Goal: Navigation & Orientation: Find specific page/section

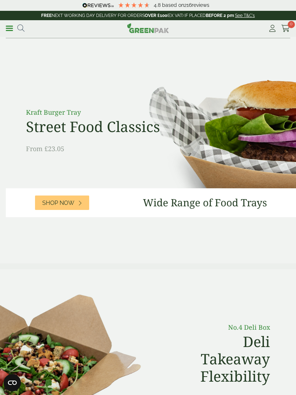
click at [12, 24] on link "Menu" at bounding box center [9, 27] width 7 height 7
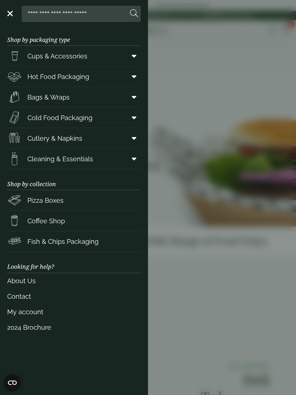
click at [99, 62] on link "Cups & Accessories" at bounding box center [74, 56] width 134 height 20
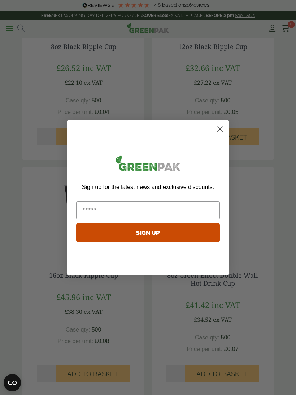
scroll to position [925, 0]
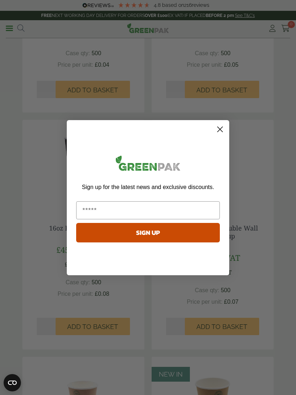
click at [220, 133] on circle "Close dialog" at bounding box center [220, 129] width 12 height 12
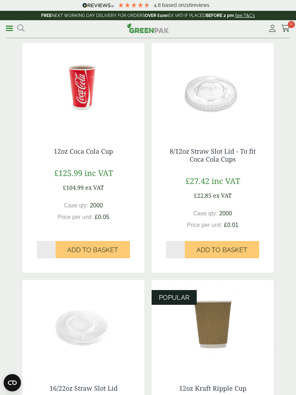
scroll to position [0, 0]
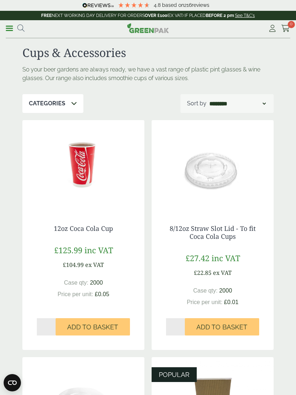
click at [67, 103] on div "Categories" at bounding box center [52, 103] width 61 height 19
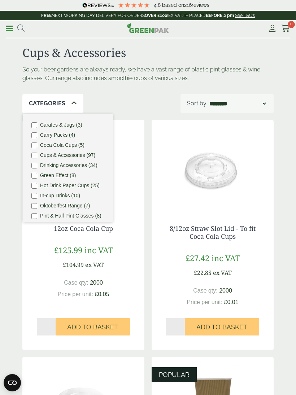
click at [78, 155] on label "Cups & Accessories (97)" at bounding box center [67, 155] width 55 height 5
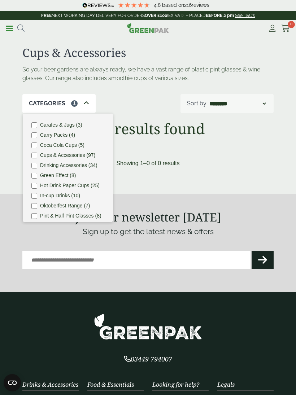
click at [52, 157] on label "Cups & Accessories (97)" at bounding box center [67, 155] width 55 height 5
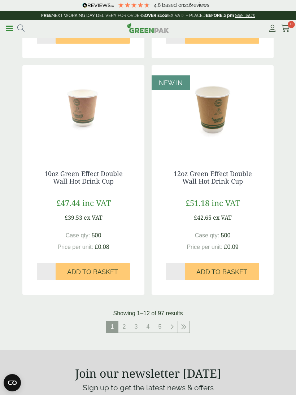
scroll to position [1250, 0]
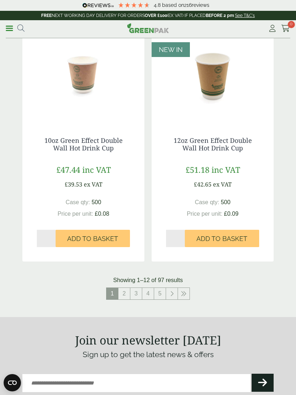
click at [130, 288] on link "3" at bounding box center [136, 294] width 12 height 12
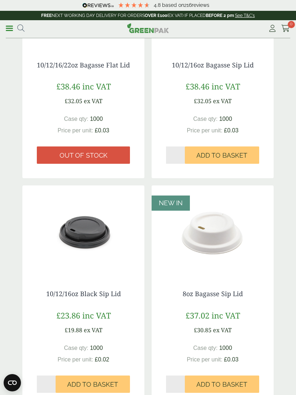
scroll to position [431, 0]
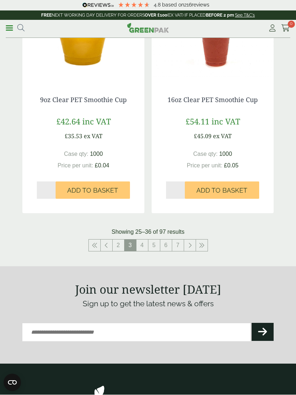
click at [154, 240] on link "5" at bounding box center [154, 246] width 12 height 12
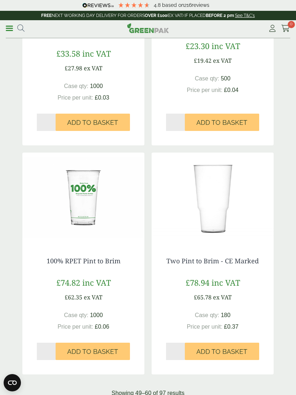
scroll to position [1268, 0]
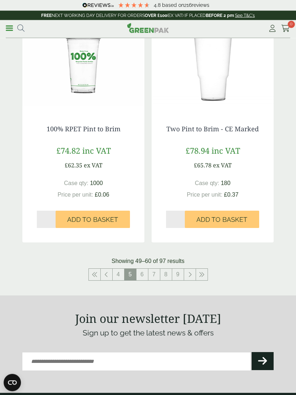
click at [120, 273] on link "4" at bounding box center [119, 275] width 12 height 12
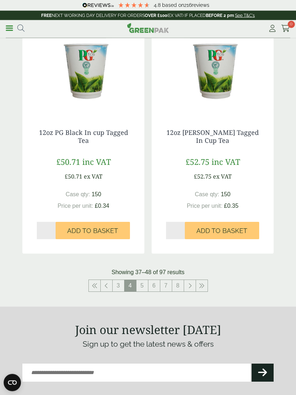
scroll to position [1287, 0]
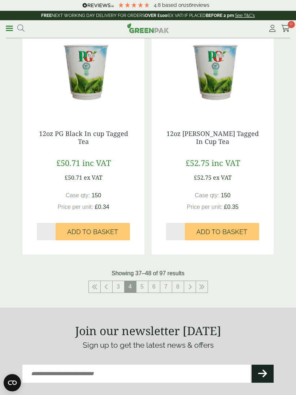
click at [108, 284] on icon at bounding box center [107, 287] width 4 height 6
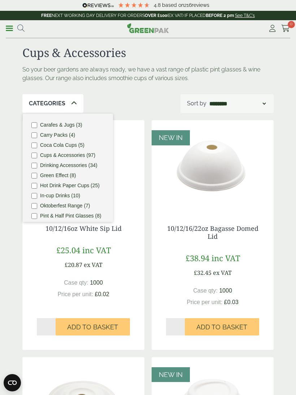
click at [55, 268] on div "£25.04 inc VAT £20.87 ex VAT" at bounding box center [83, 256] width 93 height 25
click at [65, 101] on div "Categories" at bounding box center [52, 103] width 61 height 19
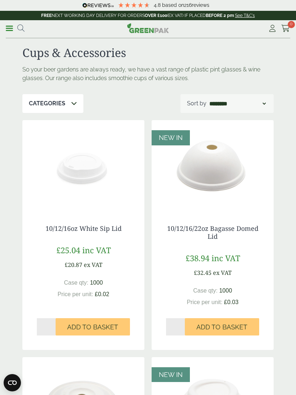
click at [12, 29] on link "Menu" at bounding box center [9, 27] width 7 height 7
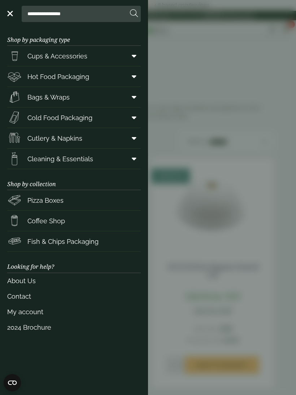
click at [78, 56] on span "Cups & Accessories" at bounding box center [57, 56] width 60 height 10
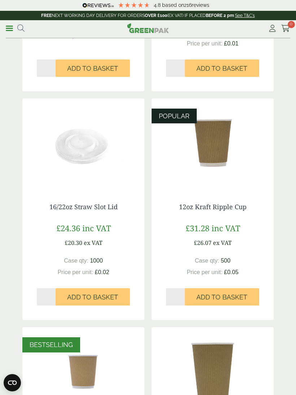
scroll to position [260, 0]
